Goal: Information Seeking & Learning: Compare options

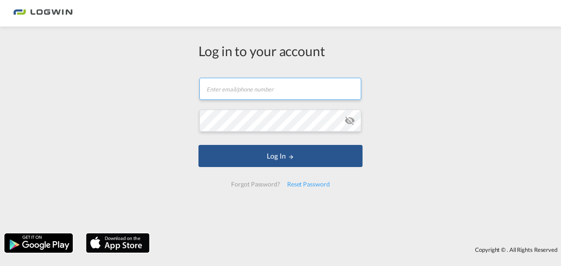
type input "[EMAIL_ADDRESS][PERSON_NAME][DOMAIN_NAME]"
click at [255, 171] on form "[EMAIL_ADDRESS][PERSON_NAME][DOMAIN_NAME] Log In Forgot Password? Reset Password" at bounding box center [281, 132] width 164 height 127
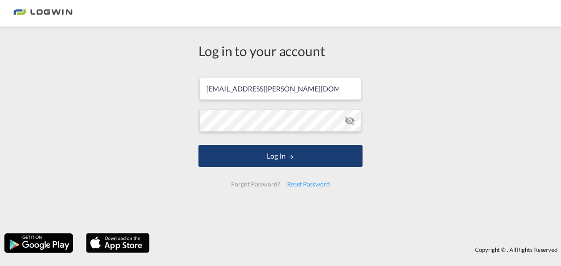
click at [260, 150] on button "Log In" at bounding box center [281, 156] width 164 height 22
